Goal: Task Accomplishment & Management: Manage account settings

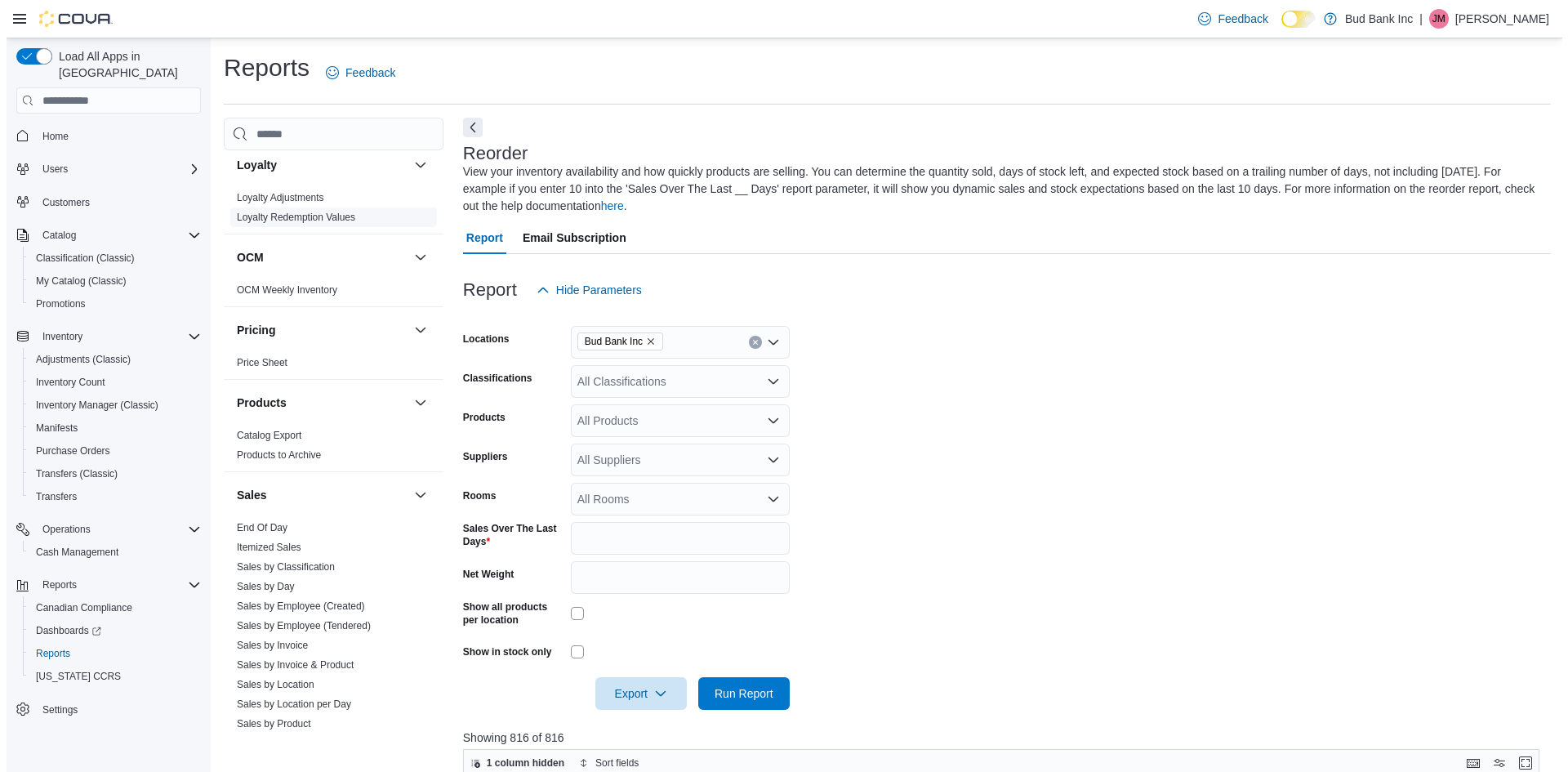
scroll to position [996, 0]
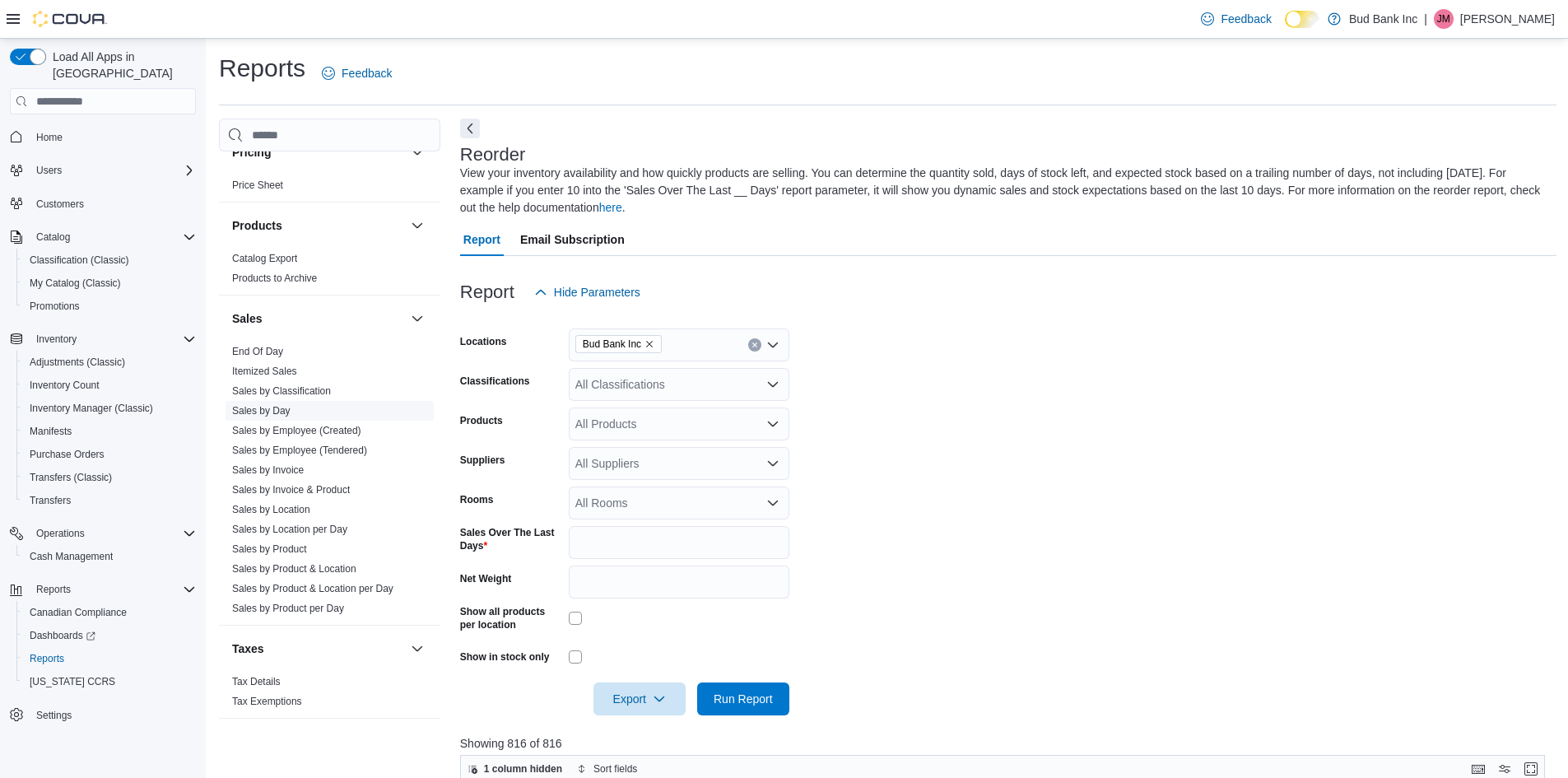
drag, startPoint x: 270, startPoint y: 347, endPoint x: 397, endPoint y: 403, distance: 138.8
click at [270, 347] on link "End Of Day" at bounding box center [258, 352] width 51 height 12
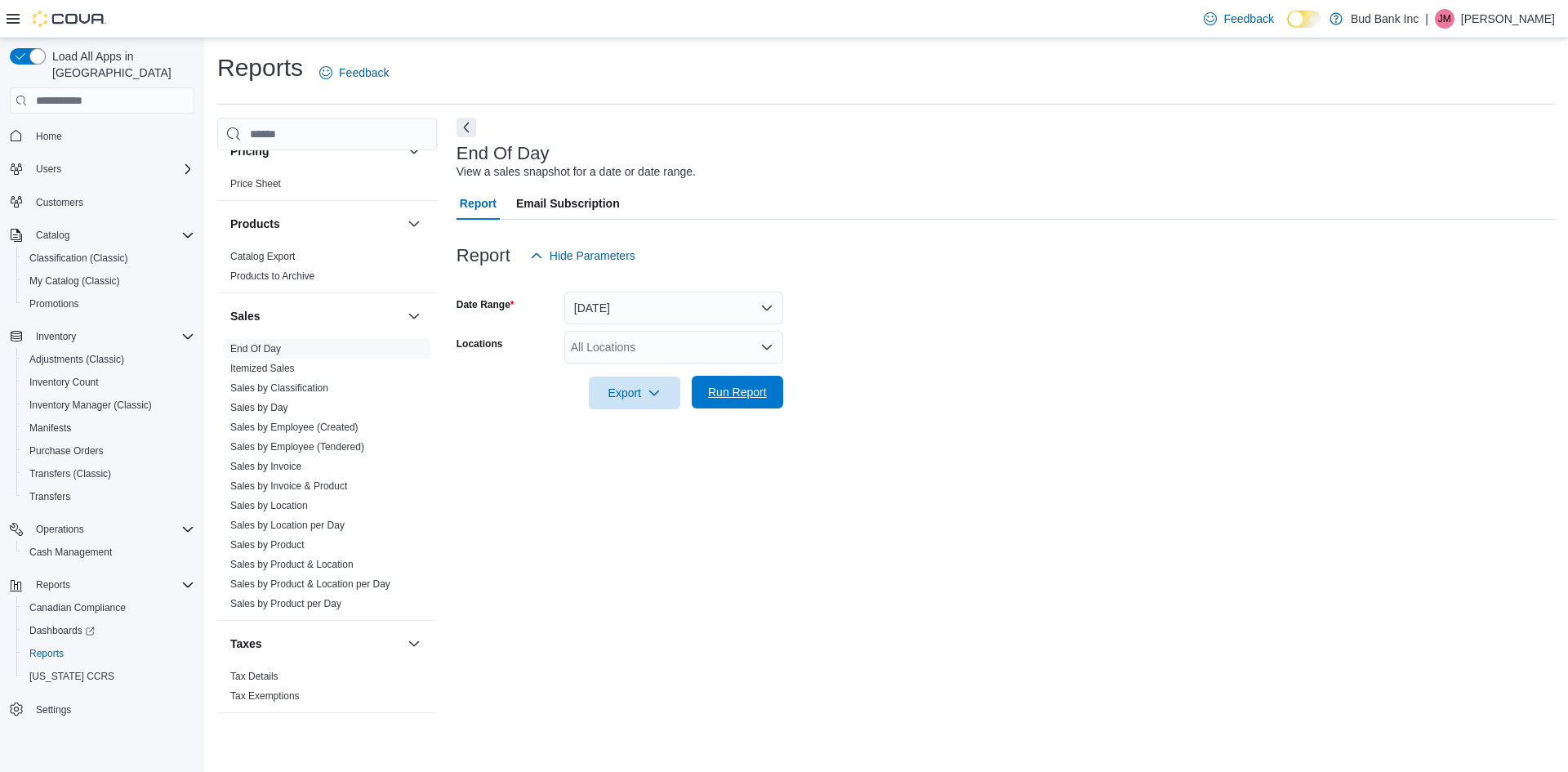
click at [730, 393] on span "Run Report" at bounding box center [737, 391] width 59 height 16
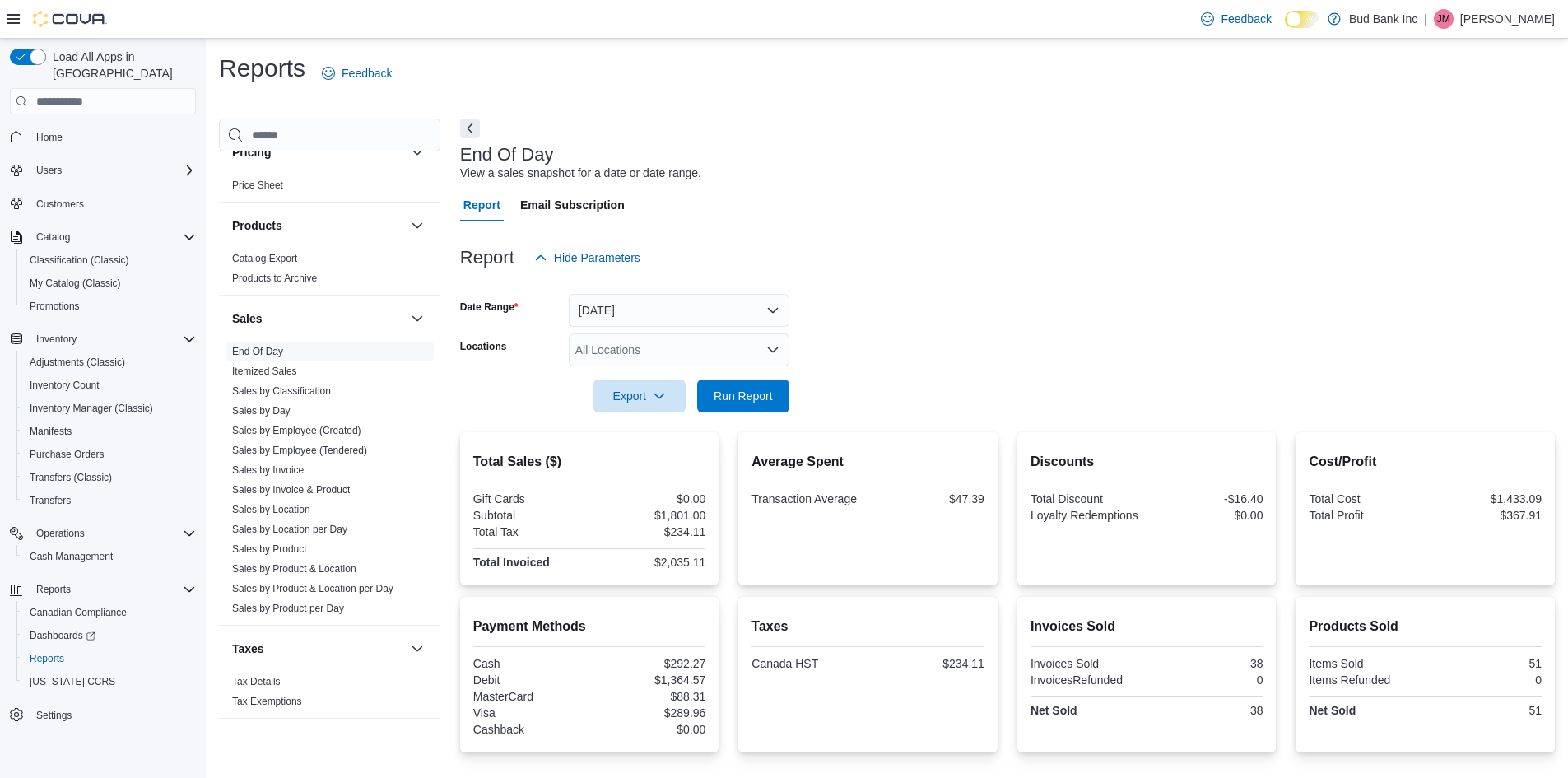
click at [1052, 368] on div at bounding box center [1008, 373] width 1095 height 14
click at [756, 398] on span "Run Report" at bounding box center [743, 394] width 59 height 16
click at [734, 400] on span "Run Report" at bounding box center [743, 394] width 59 height 16
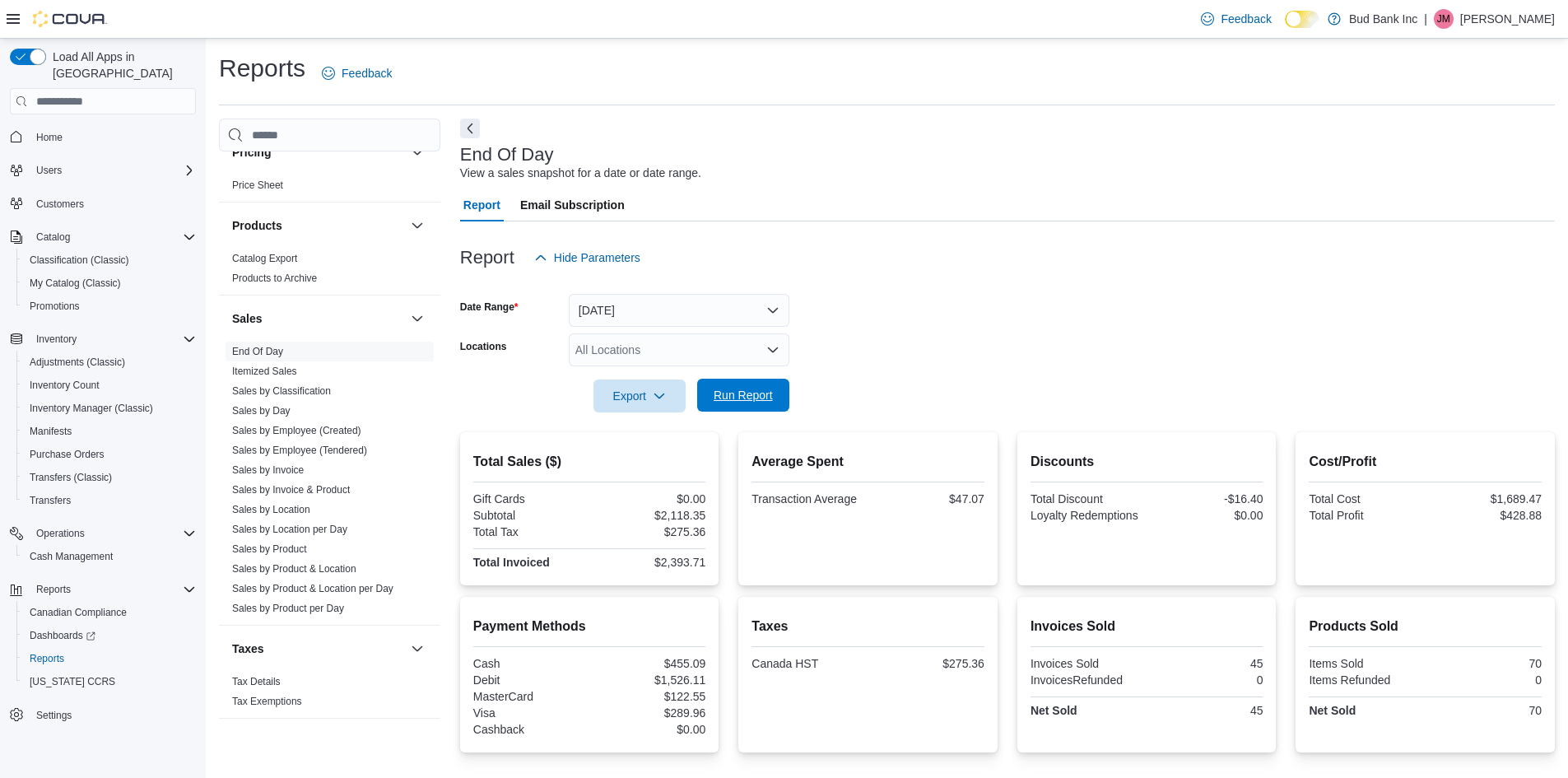
click at [734, 400] on span "Run Report" at bounding box center [743, 394] width 59 height 16
click at [745, 398] on span "Run Report" at bounding box center [743, 394] width 59 height 16
click at [70, 276] on span "My Catalog (Classic)" at bounding box center [76, 283] width 91 height 14
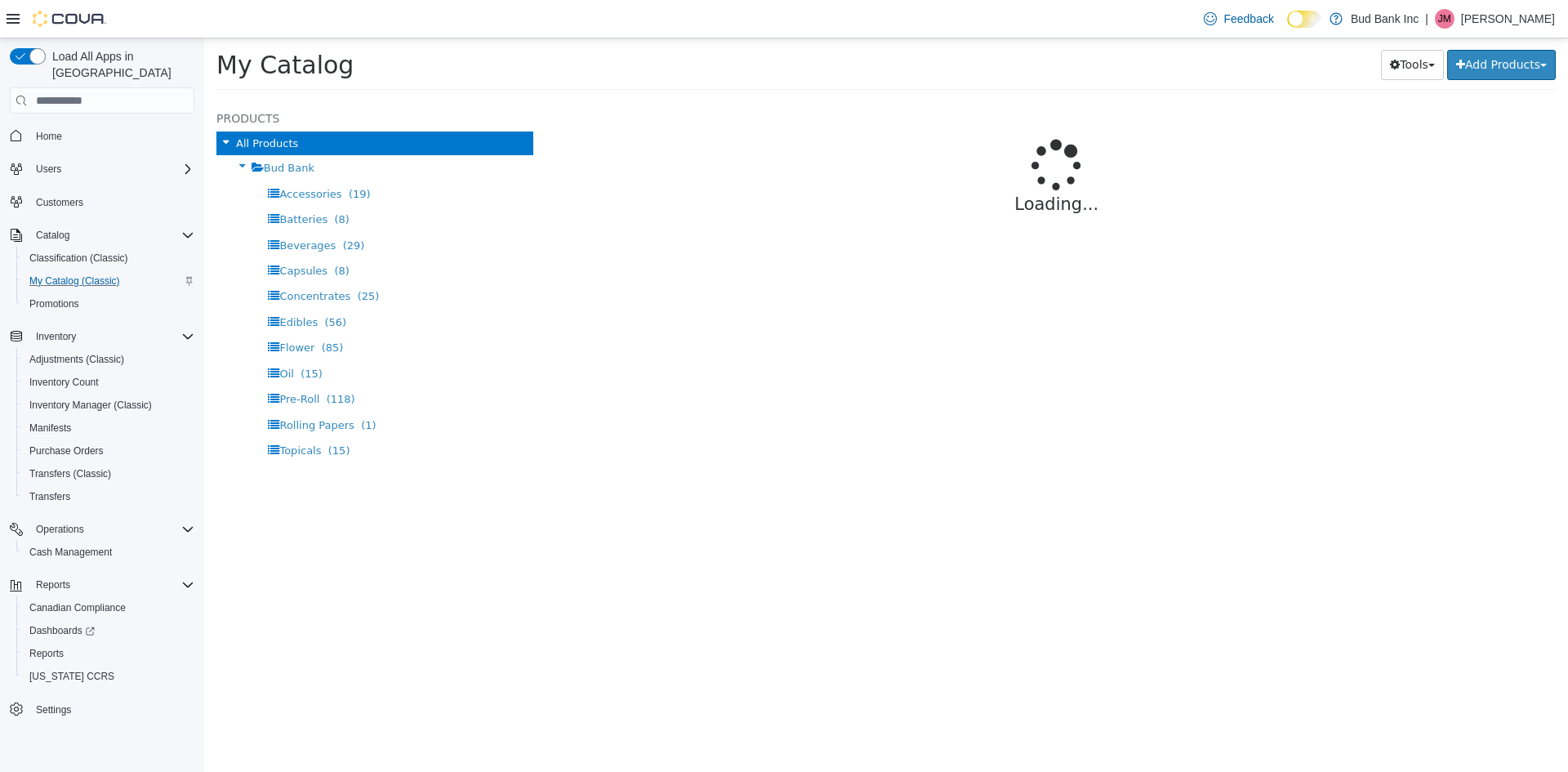
select select "**********"
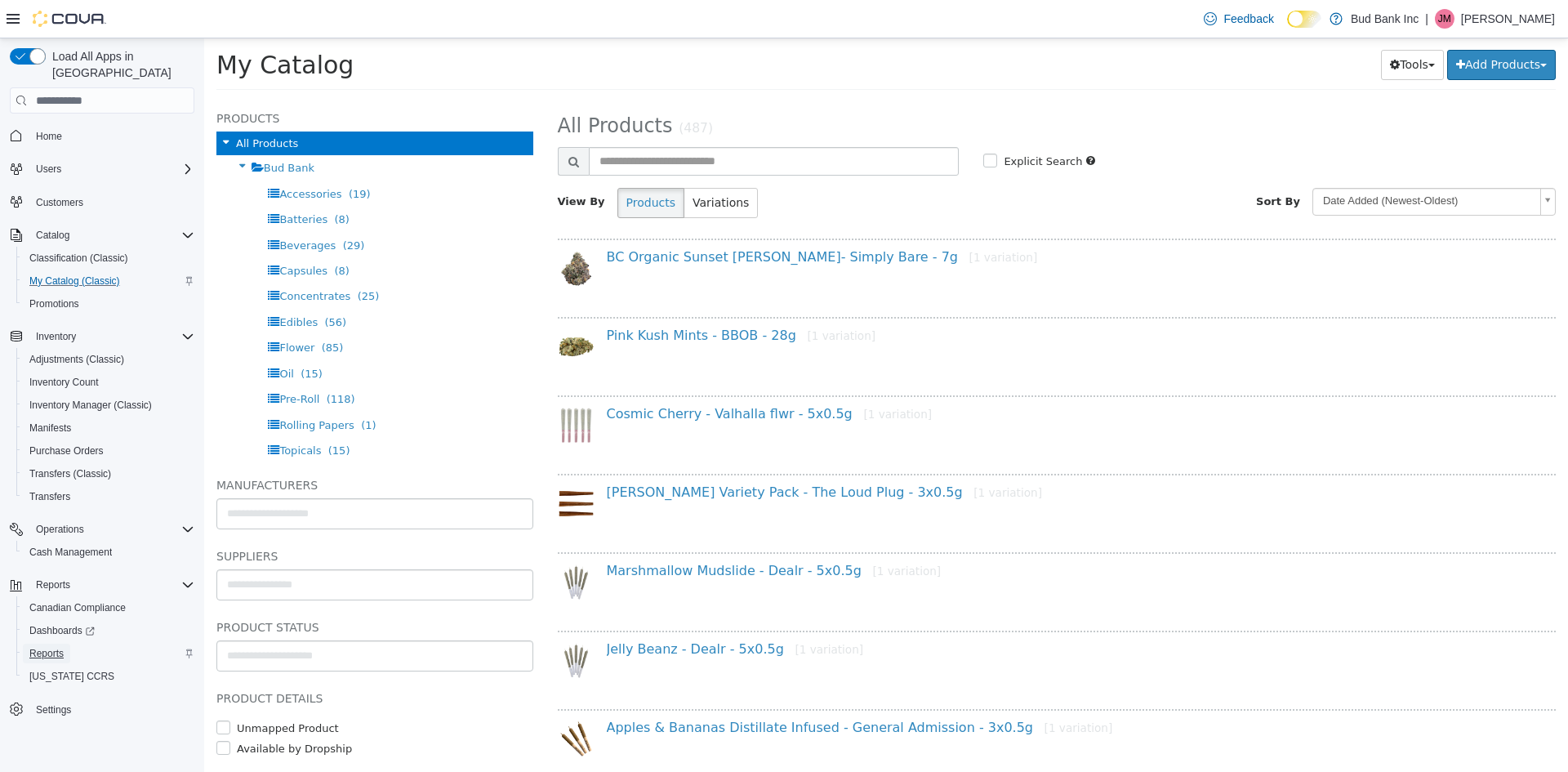
click at [52, 647] on span "Reports" at bounding box center [47, 654] width 35 height 13
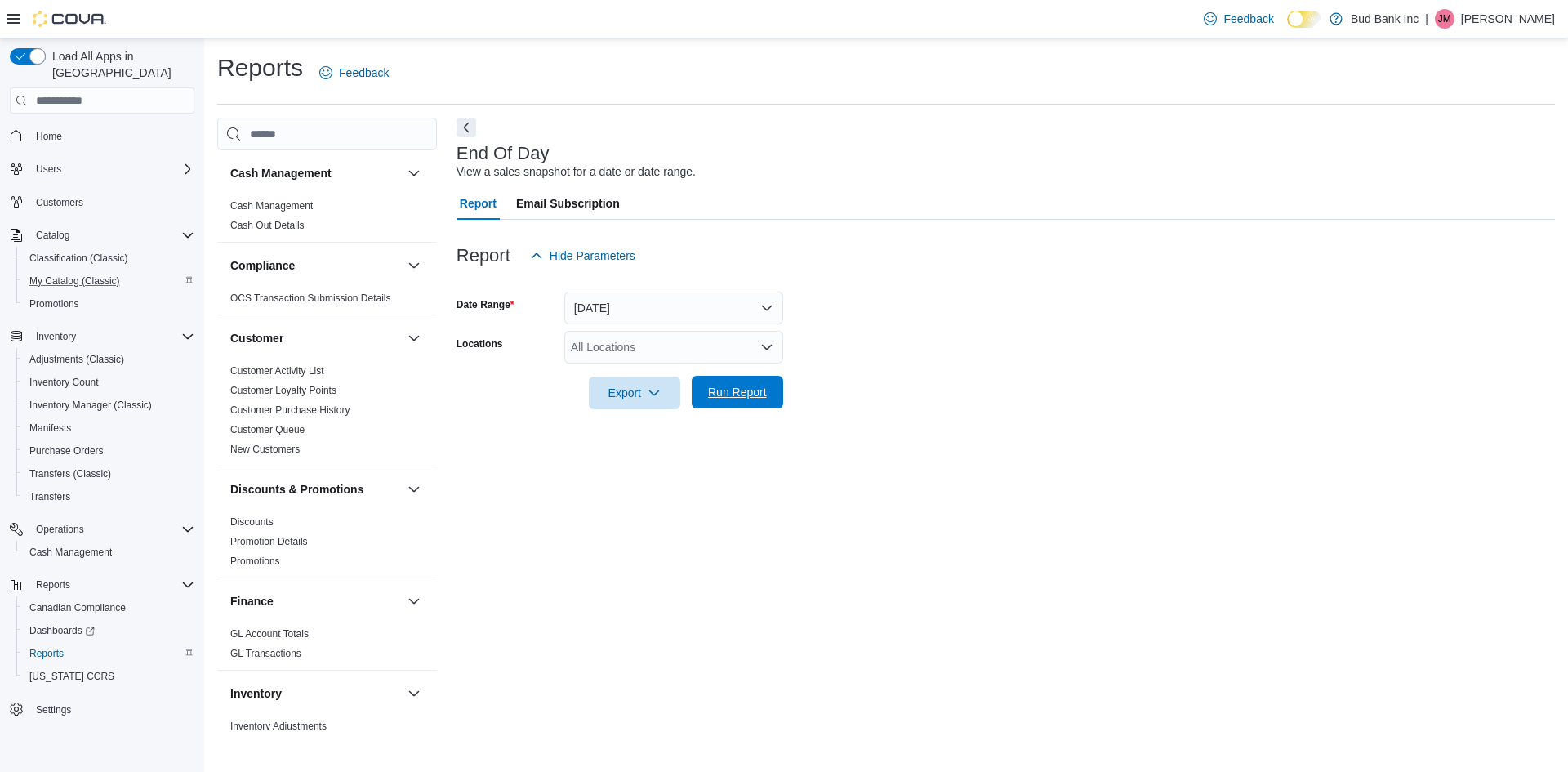
click at [725, 393] on span "Run Report" at bounding box center [737, 391] width 59 height 16
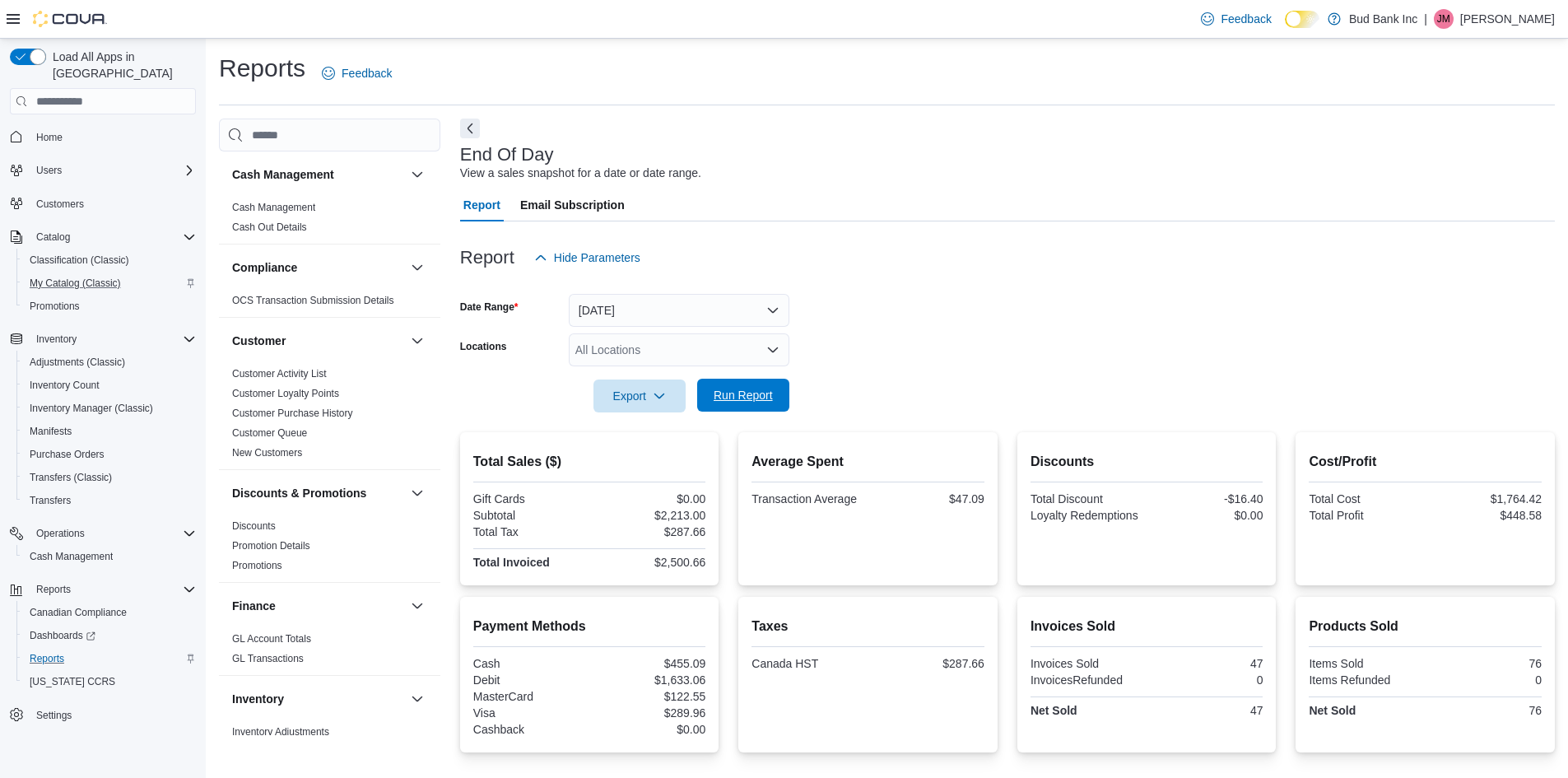
click at [731, 396] on span "Run Report" at bounding box center [743, 394] width 59 height 16
click at [753, 386] on span "Run Report" at bounding box center [743, 395] width 73 height 33
click at [755, 404] on span "Run Report" at bounding box center [743, 395] width 73 height 33
click at [924, 315] on form "Date Range [DATE] Locations All Locations Export Run Report" at bounding box center [1008, 343] width 1095 height 139
click at [740, 389] on span "Run Report" at bounding box center [743, 394] width 59 height 16
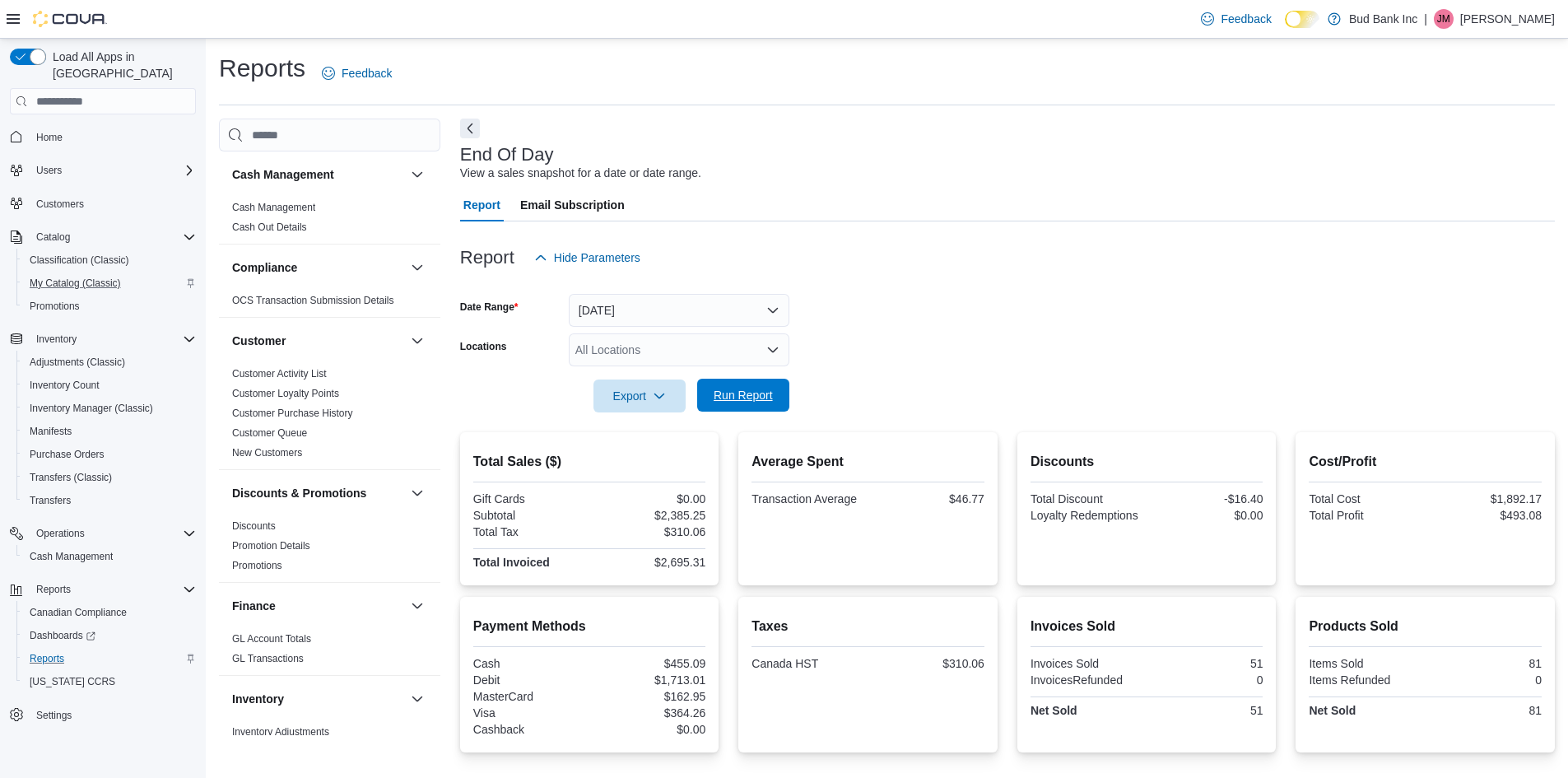
click at [740, 389] on span "Run Report" at bounding box center [743, 394] width 59 height 16
click at [964, 376] on div at bounding box center [1008, 373] width 1095 height 14
click at [1021, 268] on div "Report Hide Parameters" at bounding box center [1008, 258] width 1095 height 33
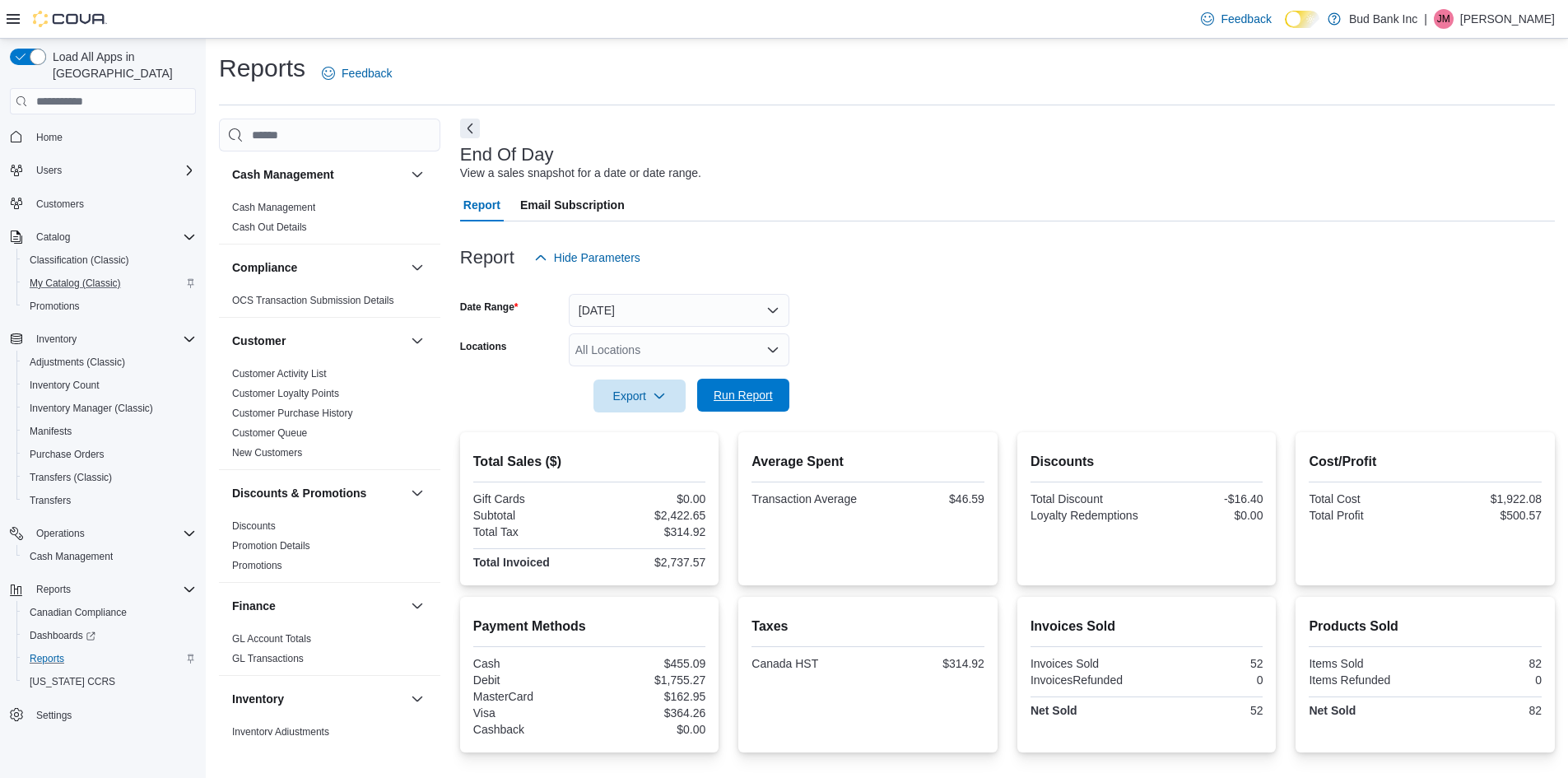
click at [750, 396] on span "Run Report" at bounding box center [743, 394] width 59 height 16
click at [763, 408] on span "Run Report" at bounding box center [743, 395] width 73 height 33
click at [915, 244] on div "Report Hide Parameters" at bounding box center [1008, 258] width 1095 height 33
click at [756, 390] on span "Run Report" at bounding box center [743, 394] width 59 height 16
click at [86, 356] on span "Adjustments (Classic)" at bounding box center [78, 362] width 96 height 14
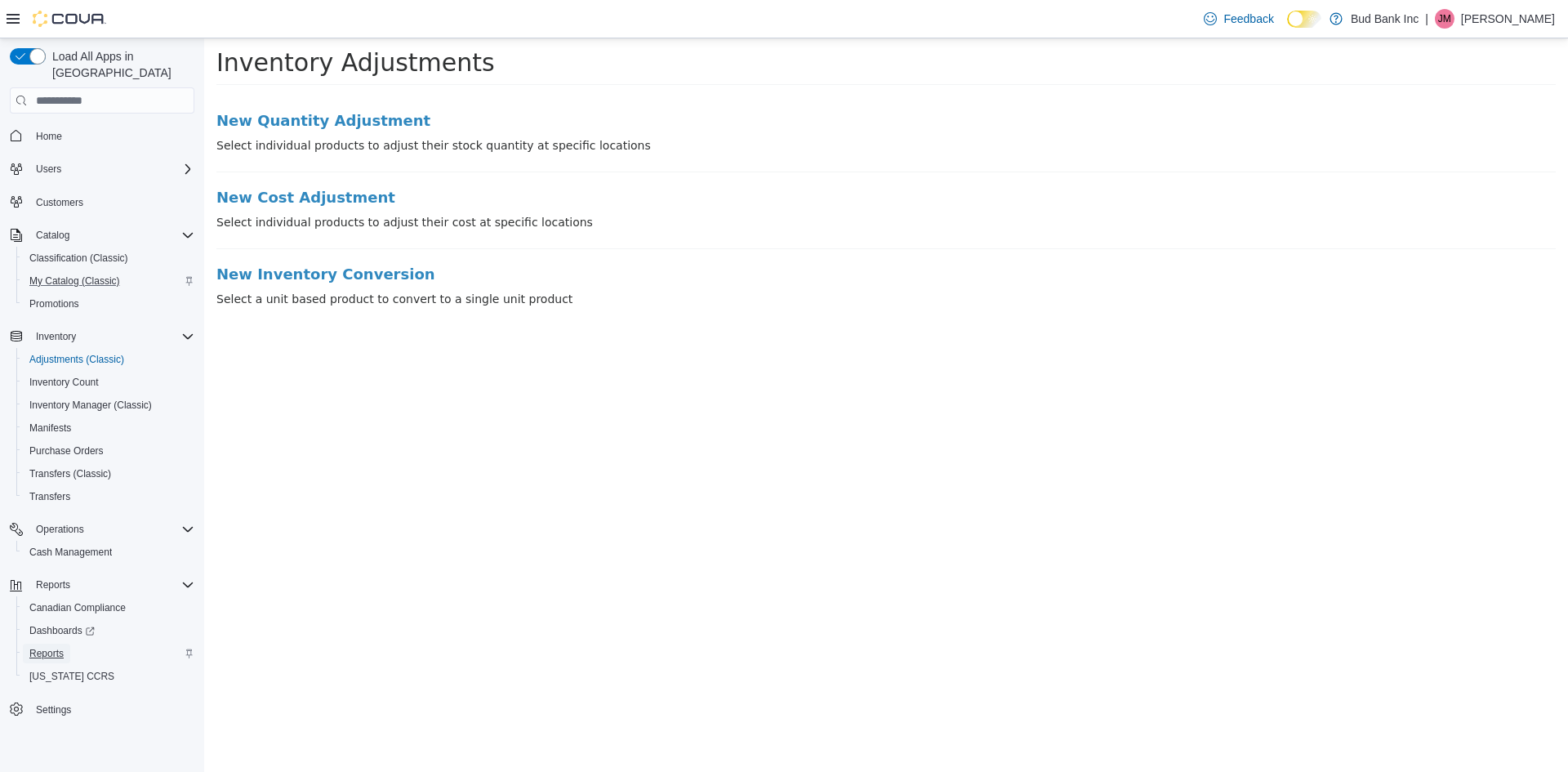
click at [52, 647] on span "Reports" at bounding box center [47, 654] width 35 height 13
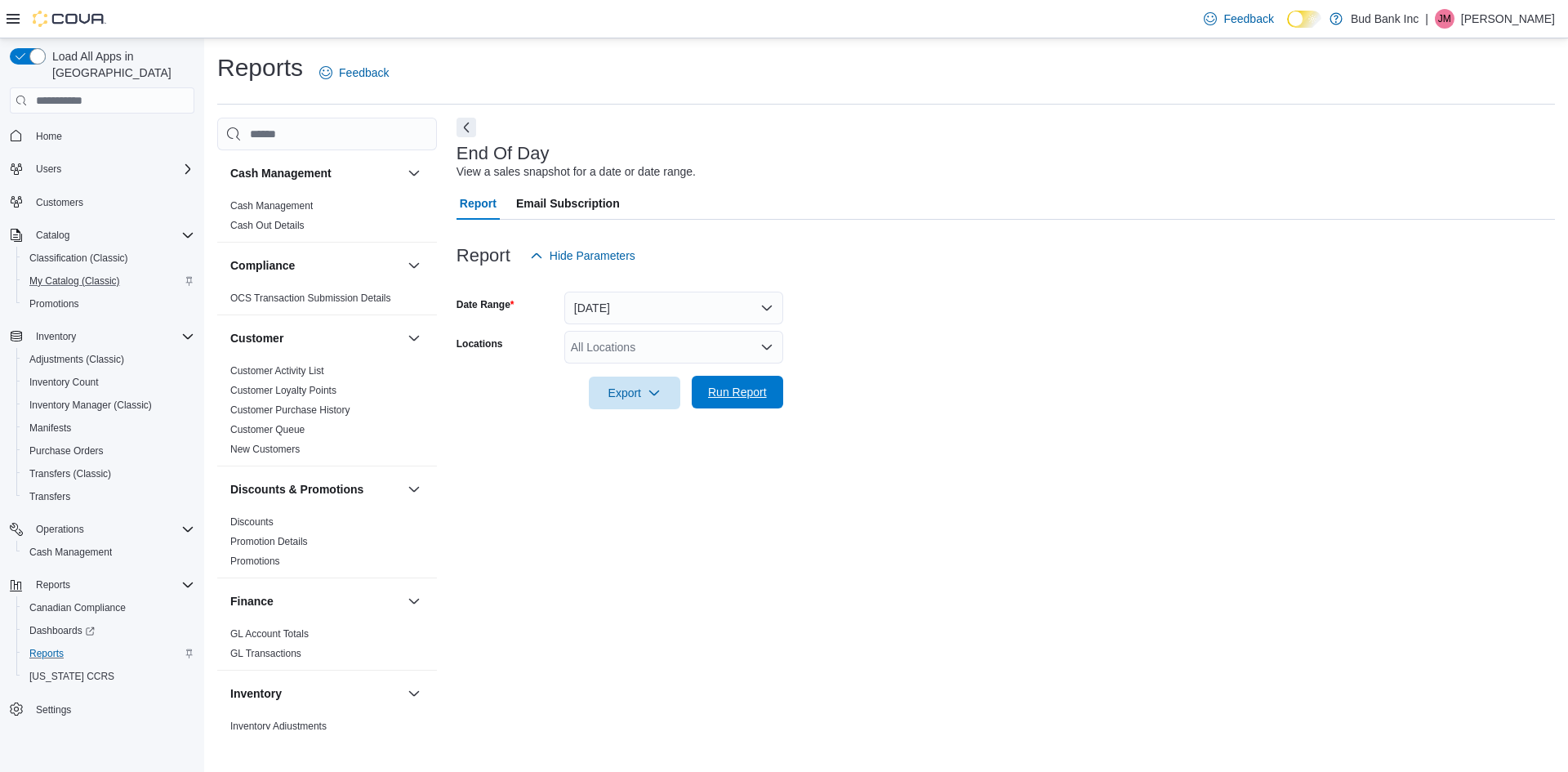
click at [767, 396] on span "Run Report" at bounding box center [737, 392] width 72 height 33
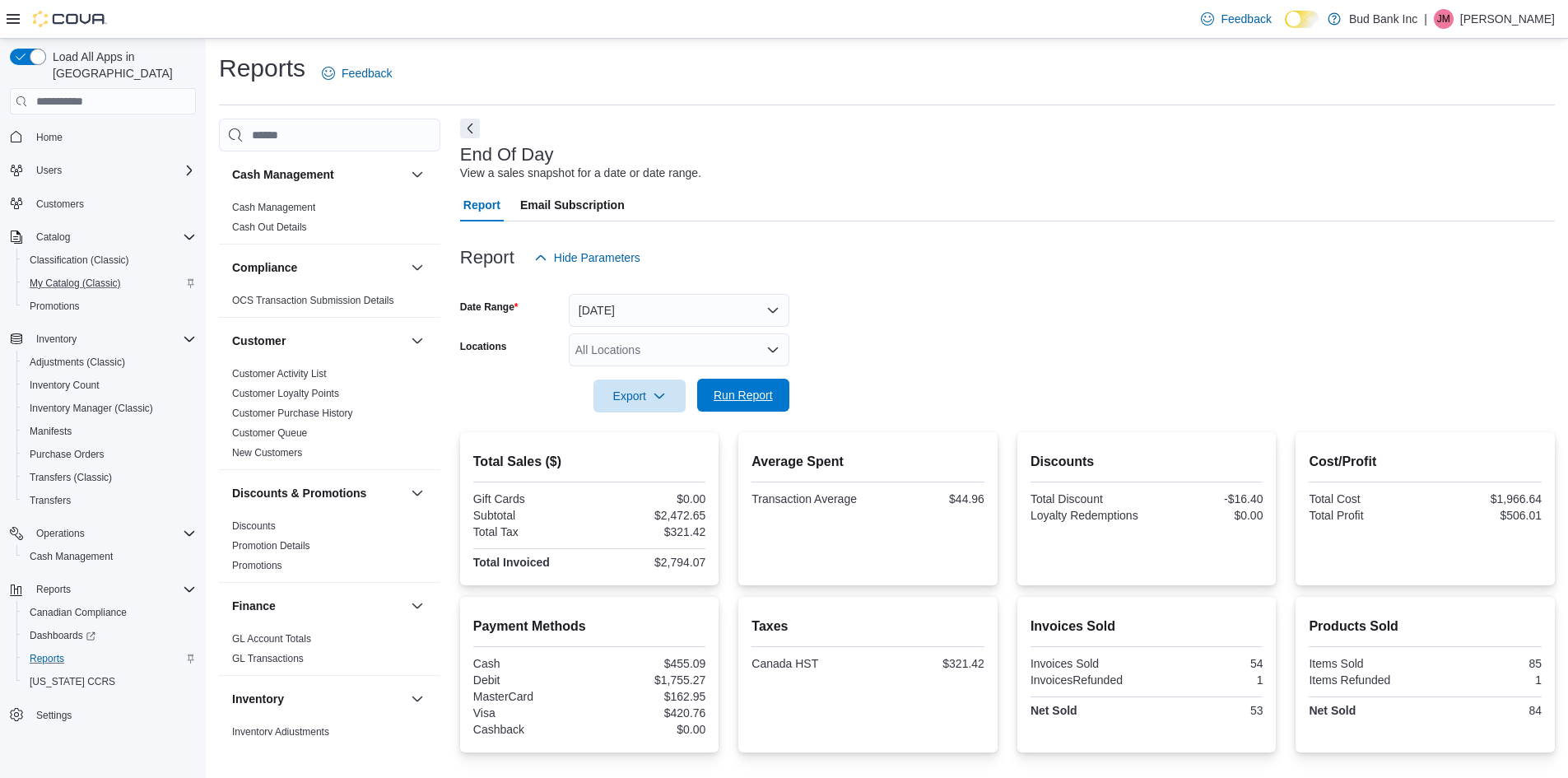
click at [773, 399] on span "Run Report" at bounding box center [743, 395] width 73 height 33
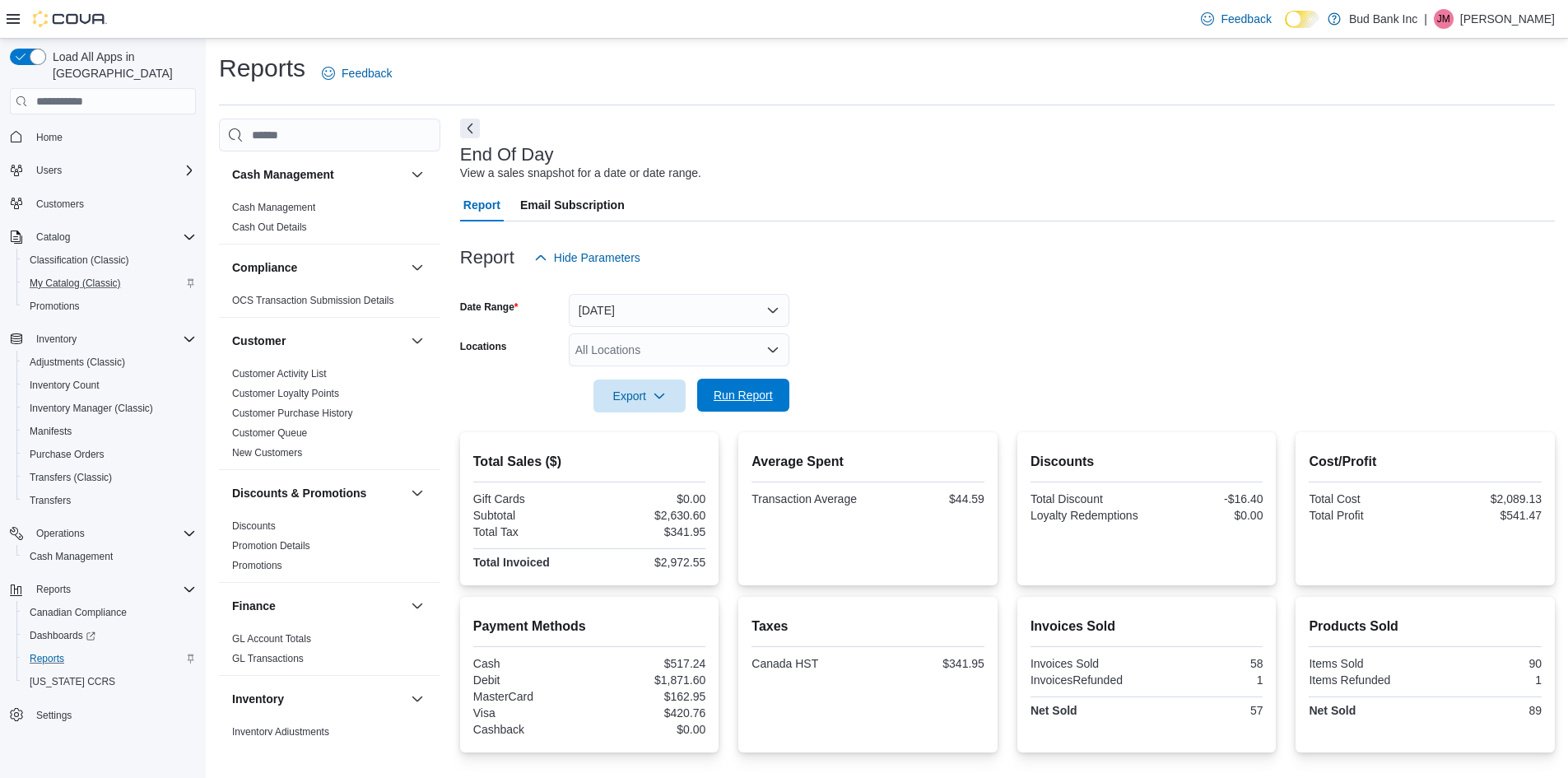
click at [741, 392] on span "Run Report" at bounding box center [743, 394] width 59 height 16
click at [745, 400] on span "Run Report" at bounding box center [743, 394] width 59 height 16
click at [759, 398] on span "Run Report" at bounding box center [743, 394] width 59 height 16
click at [953, 313] on form "Date Range [DATE] Locations All Locations Export Run Report" at bounding box center [1008, 343] width 1095 height 139
click at [720, 402] on span "Run Report" at bounding box center [743, 394] width 59 height 16
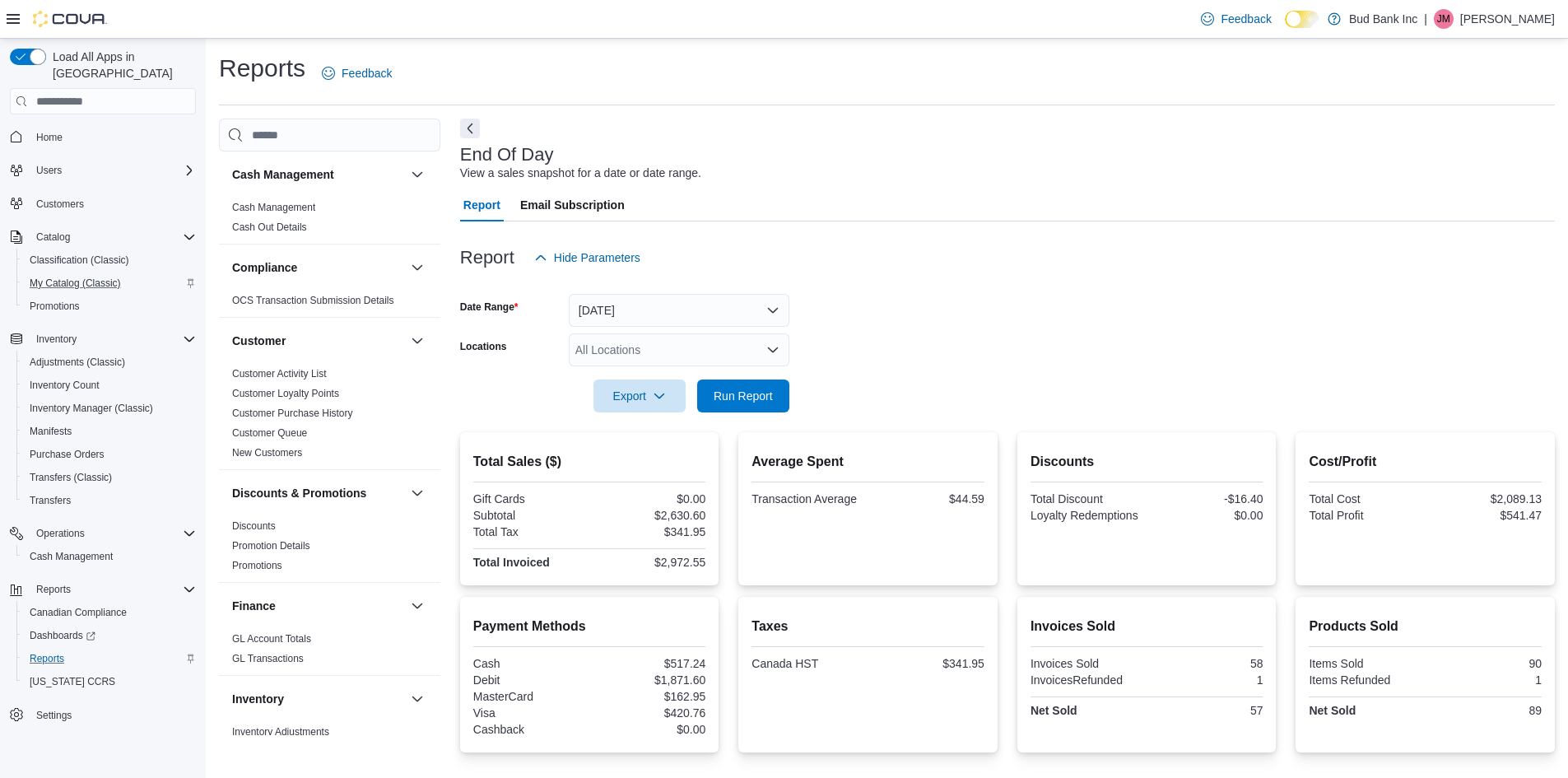
click at [917, 320] on form "Date Range [DATE] Locations All Locations Export Run Report" at bounding box center [1008, 343] width 1095 height 139
click at [769, 389] on span "Run Report" at bounding box center [743, 394] width 59 height 16
click at [756, 392] on span "Run Report" at bounding box center [743, 394] width 59 height 16
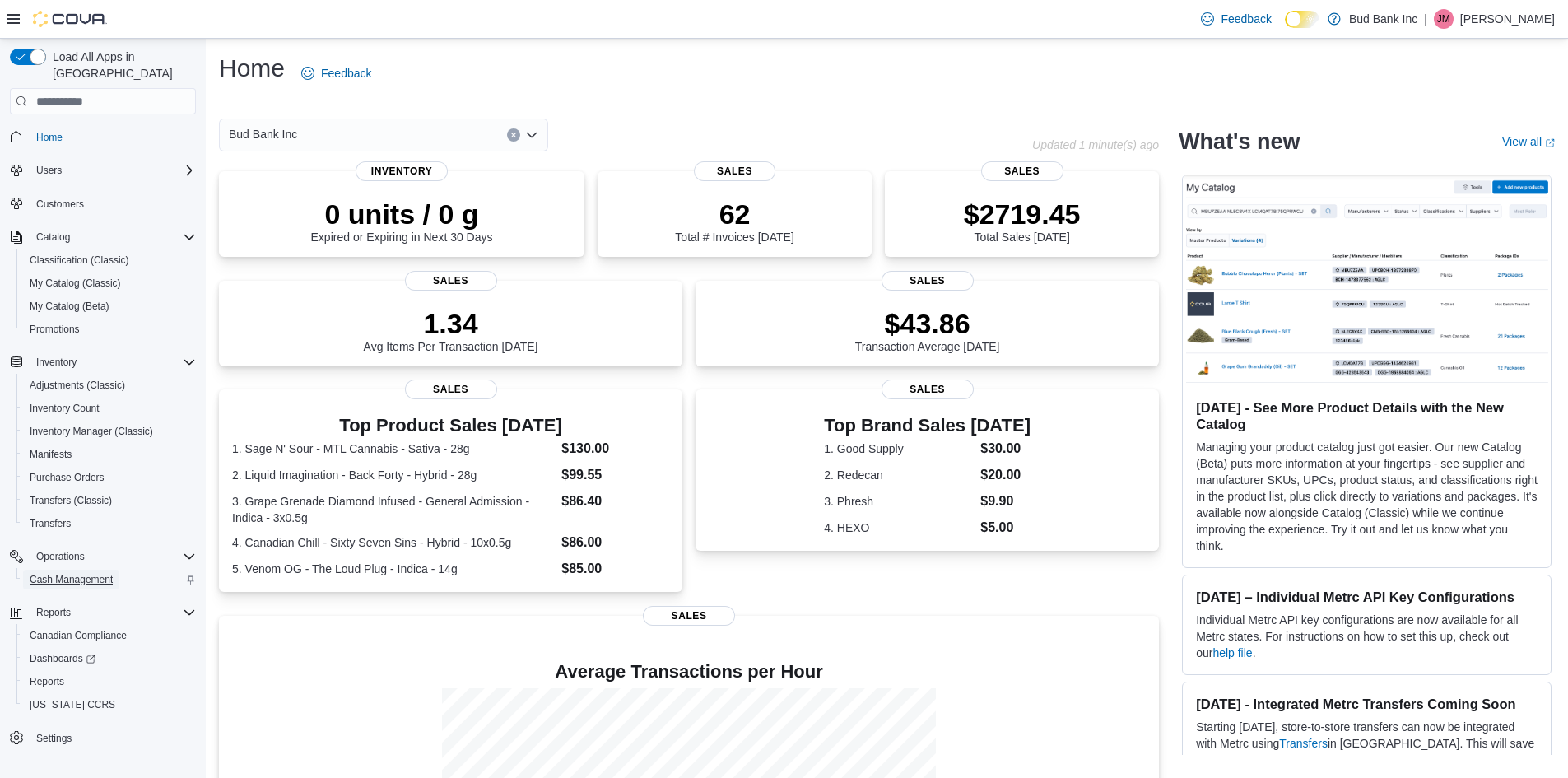
click at [69, 573] on span "Cash Management" at bounding box center [72, 579] width 83 height 14
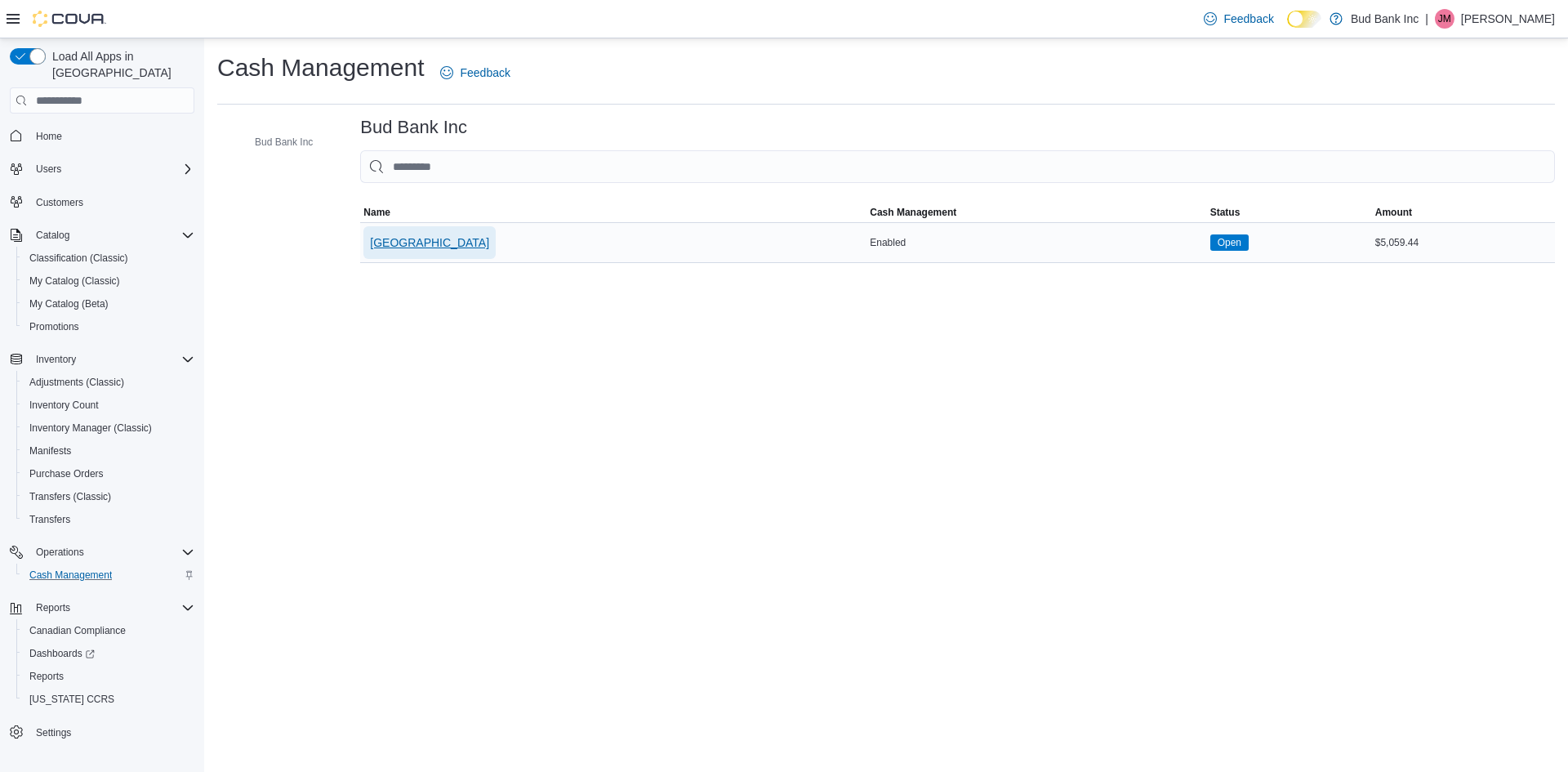
click at [413, 237] on span "[GEOGRAPHIC_DATA]" at bounding box center [430, 242] width 119 height 16
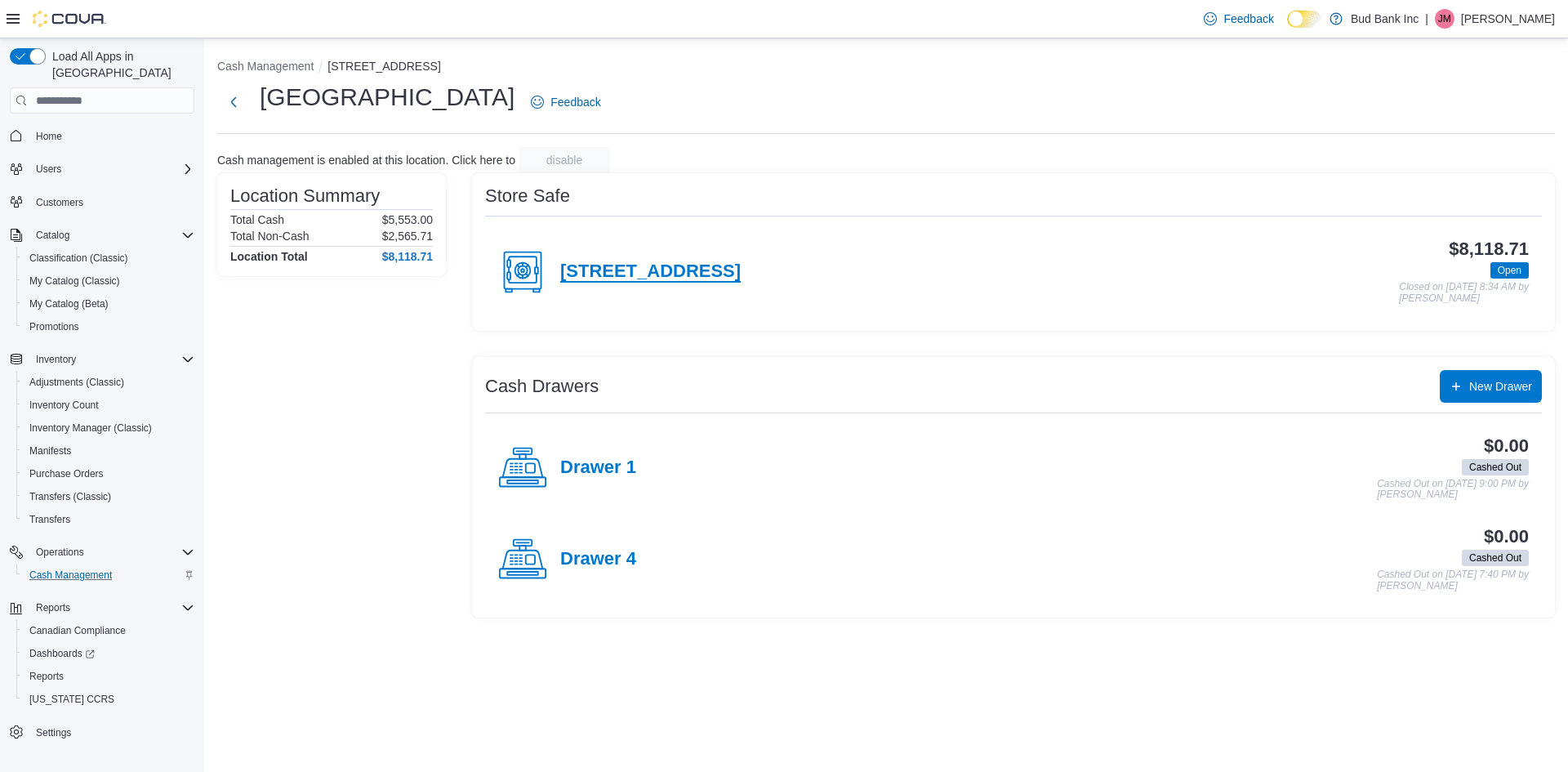
click at [637, 275] on h4 "445 Richmond St" at bounding box center [651, 272] width 181 height 21
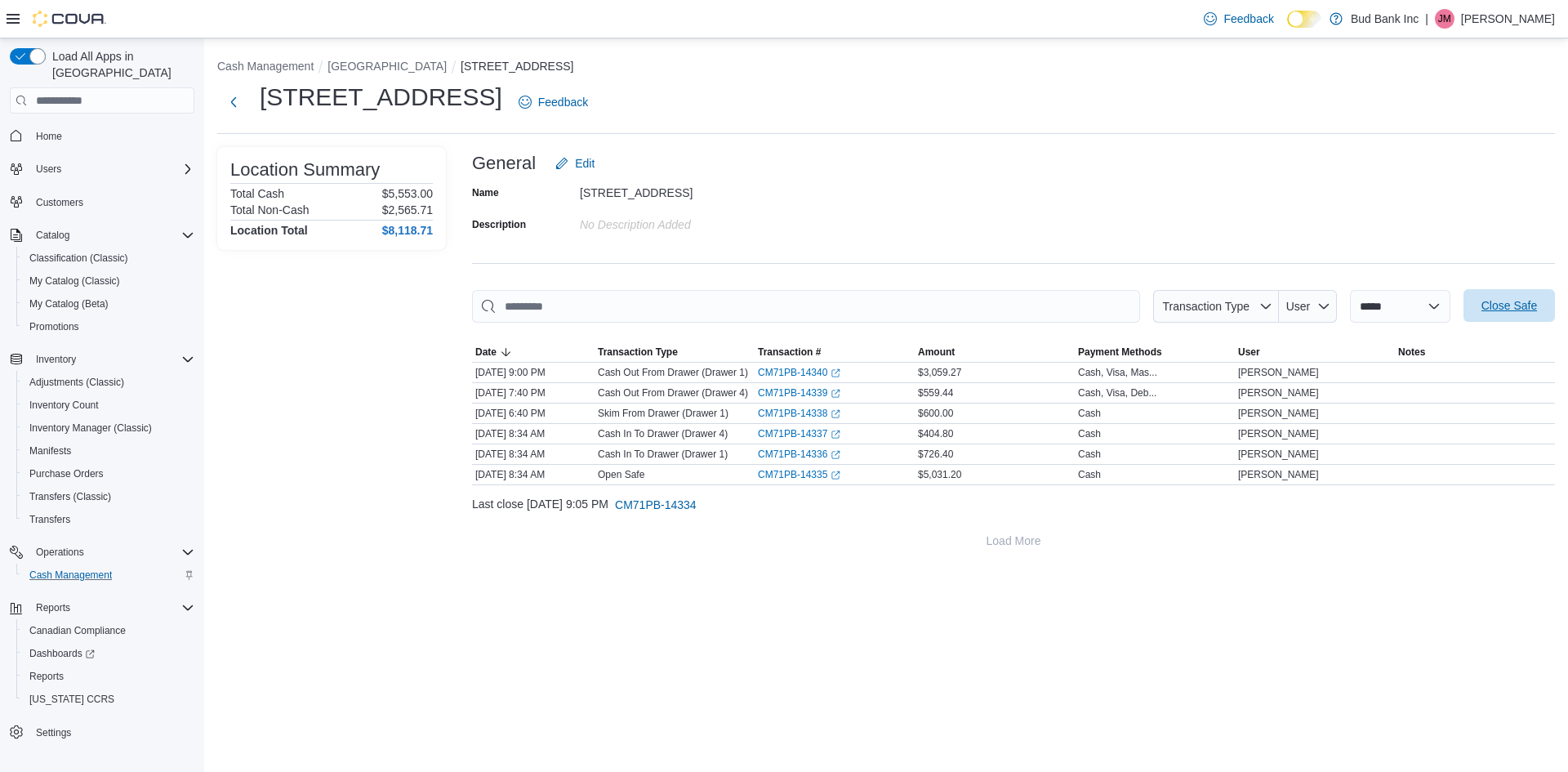
click at [1495, 301] on span "Close Safe" at bounding box center [1509, 305] width 56 height 16
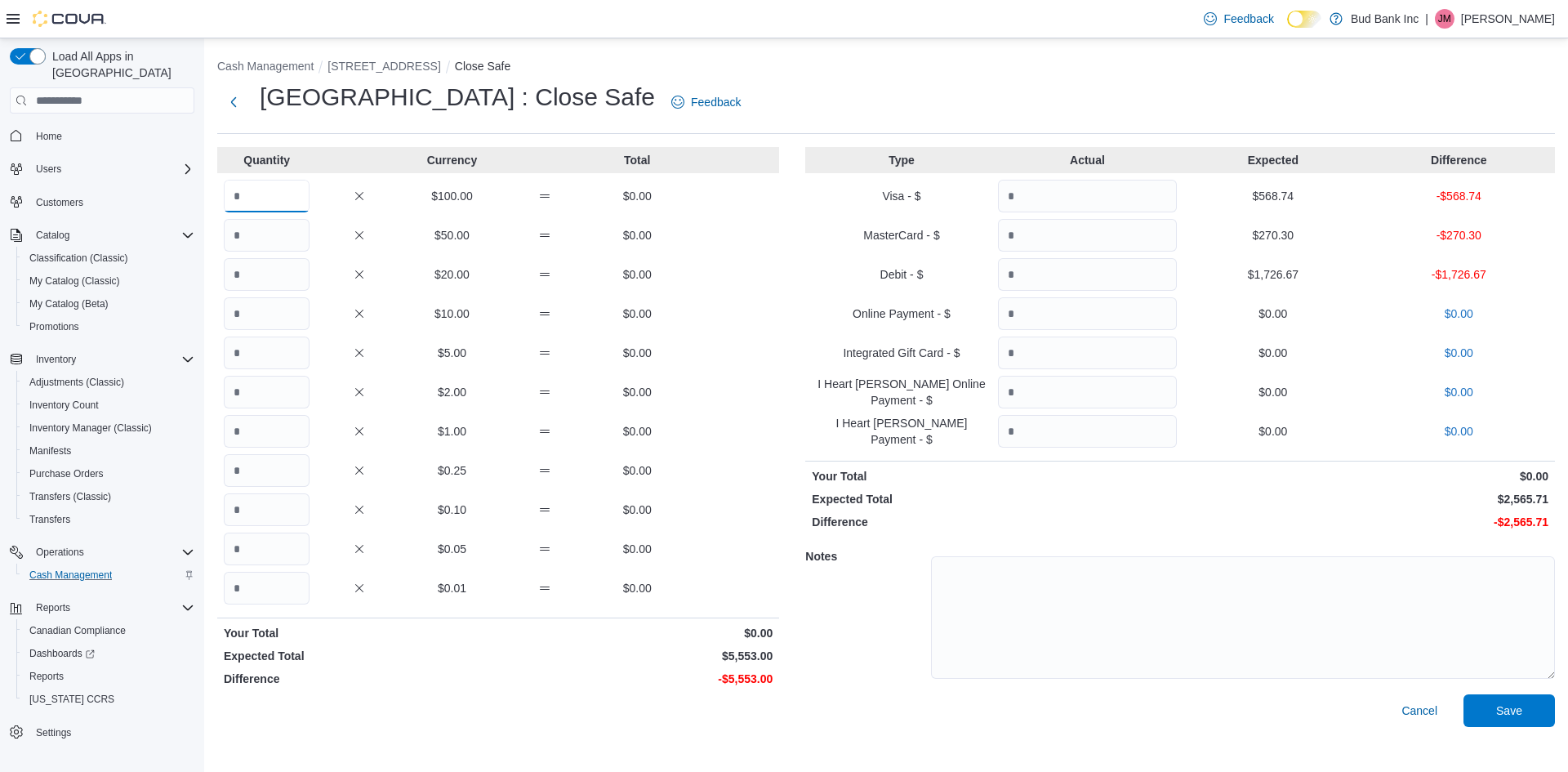
click at [281, 206] on input "Quantity" at bounding box center [266, 196] width 86 height 33
type input "**"
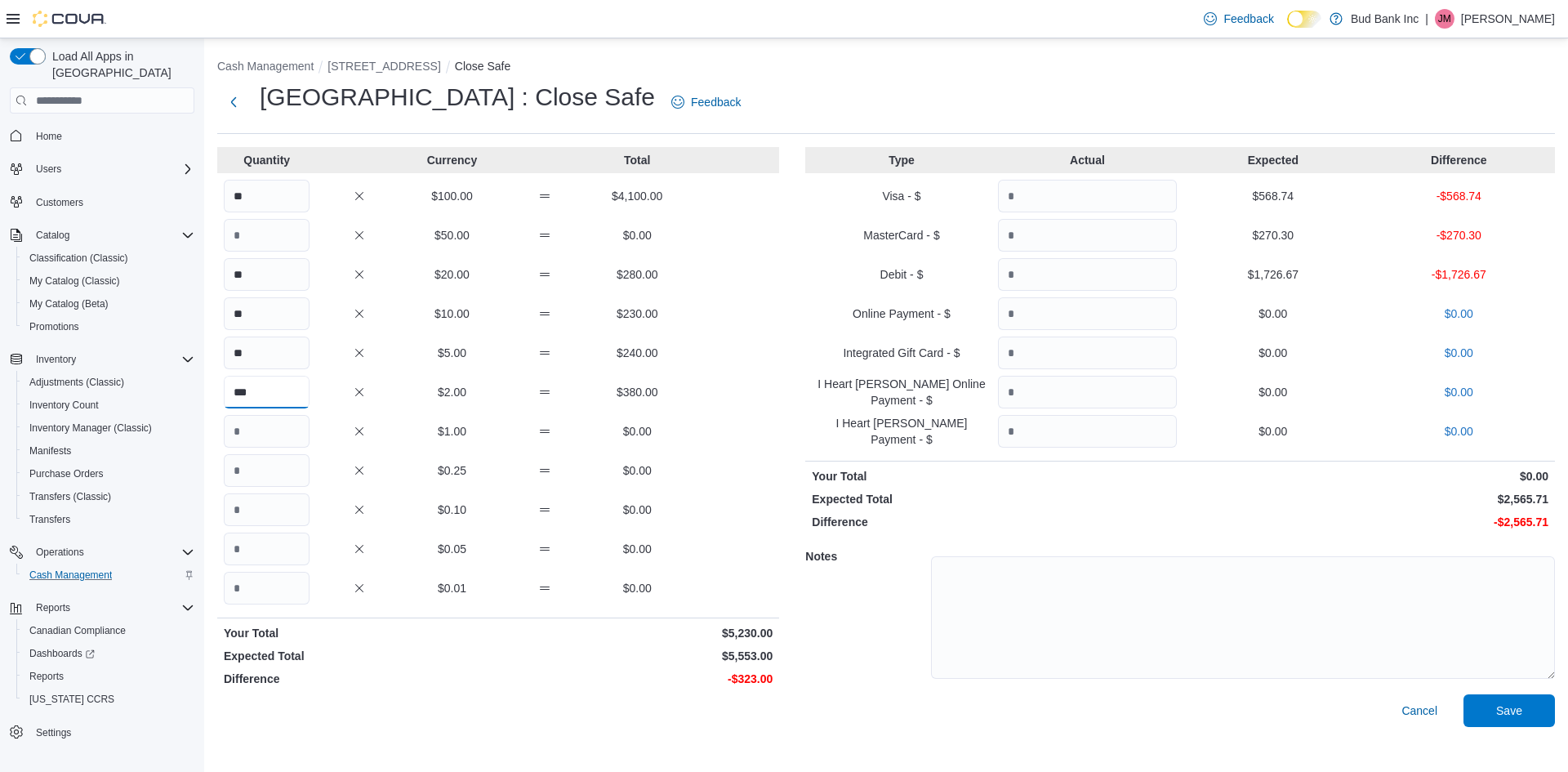
type input "***"
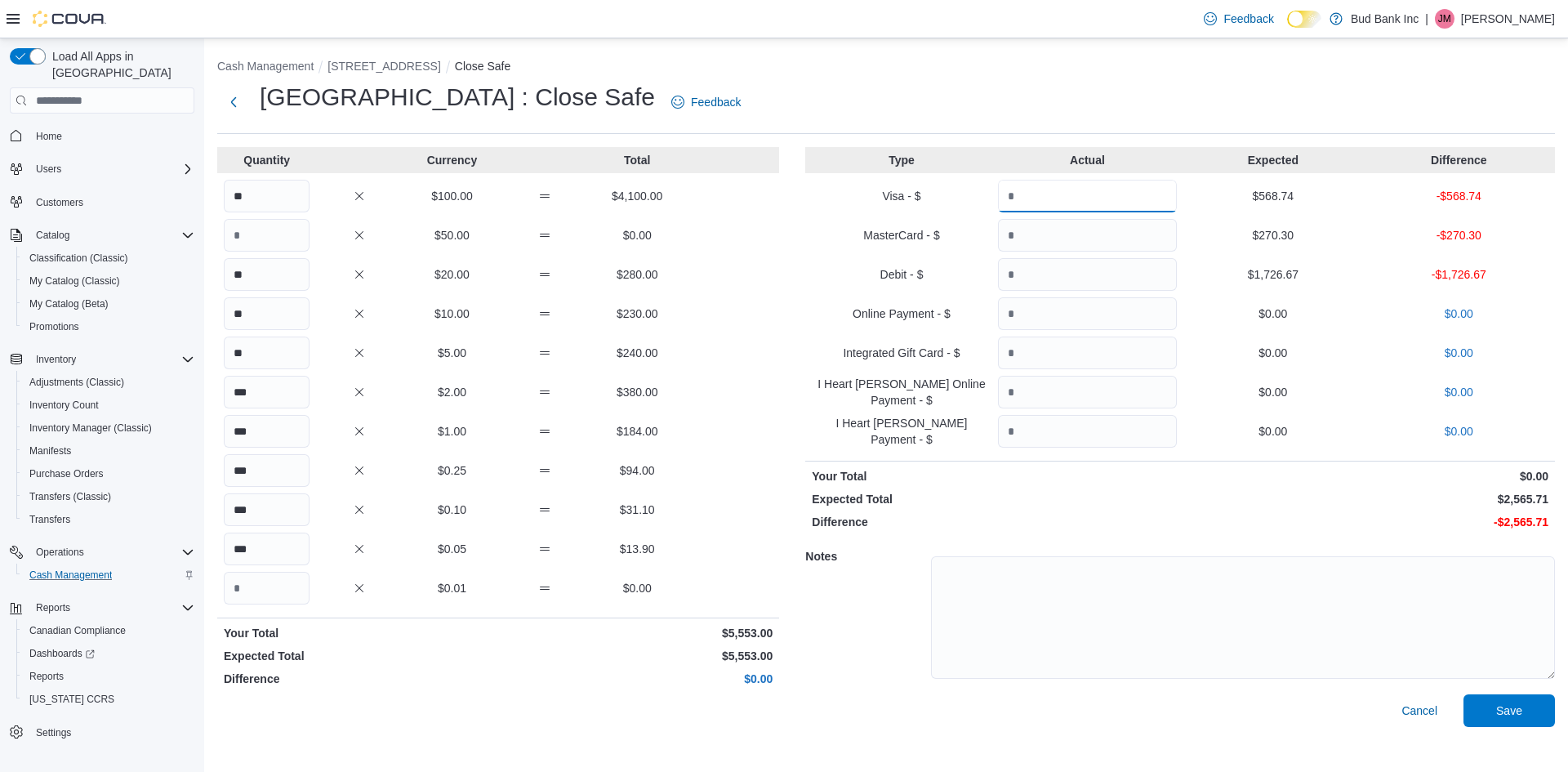
click at [1094, 194] on input "Quantity" at bounding box center [1087, 196] width 179 height 33
type input "******"
click at [1126, 237] on input "Quantity" at bounding box center [1087, 236] width 179 height 33
type input "******"
click at [1100, 281] on input "Quantity" at bounding box center [1087, 274] width 179 height 33
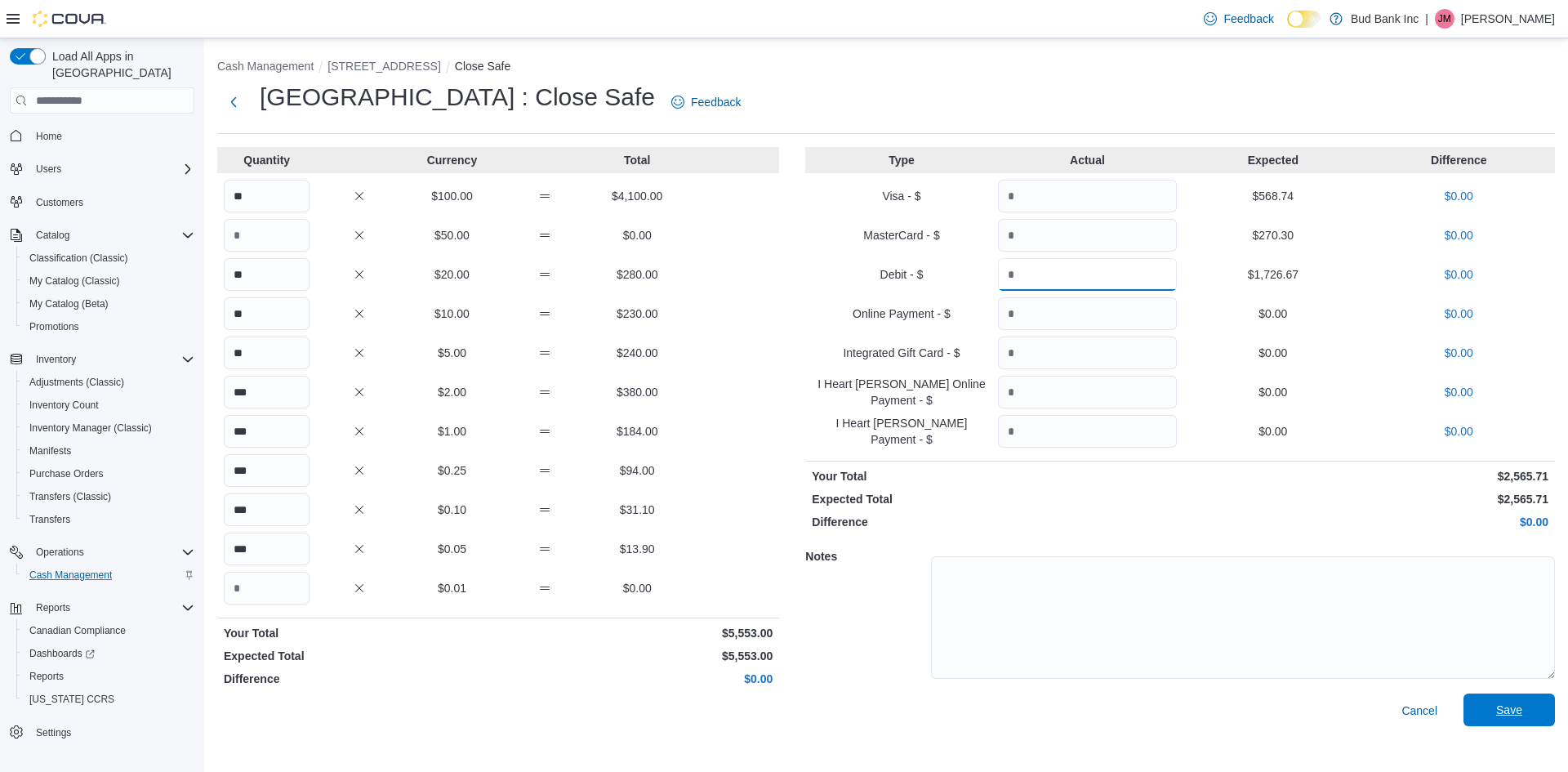
type input "*******"
click at [1513, 715] on span "Save" at bounding box center [1508, 710] width 26 height 16
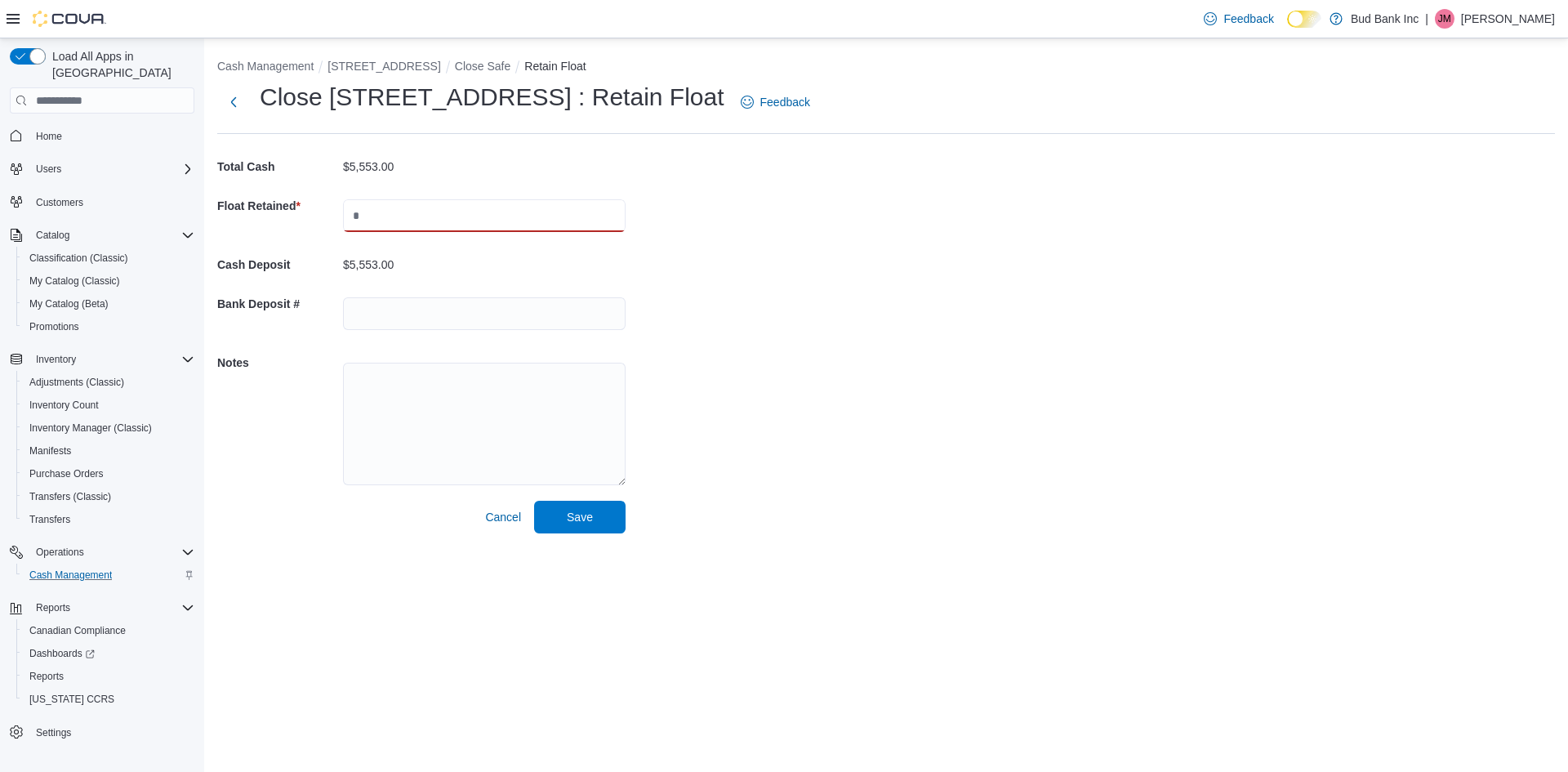
click at [463, 223] on input "text" at bounding box center [485, 215] width 283 height 33
type input "*******"
click at [584, 513] on span "Save" at bounding box center [580, 515] width 26 height 16
